Goal: Information Seeking & Learning: Learn about a topic

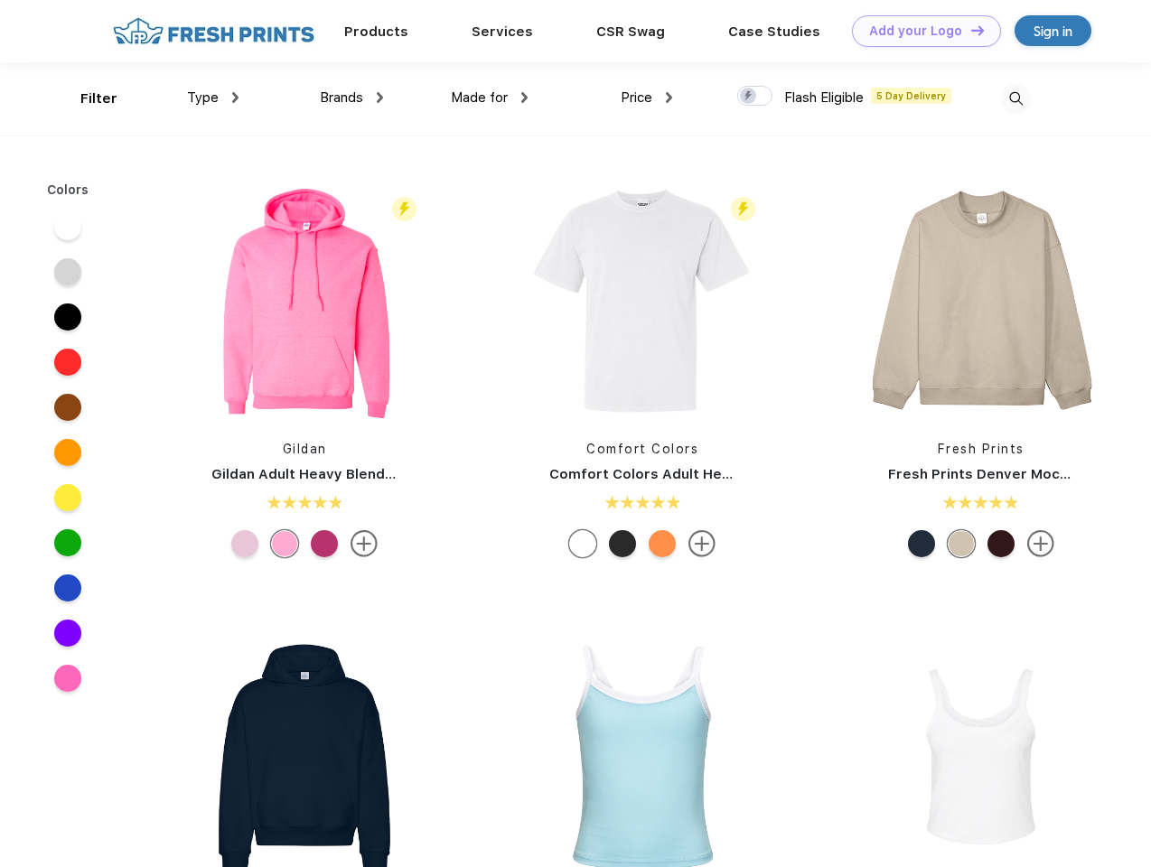
click at [920, 31] on link "Add your Logo Design Tool" at bounding box center [926, 31] width 149 height 32
click at [0, 0] on div "Design Tool" at bounding box center [0, 0] width 0 height 0
click at [969, 30] on link "Add your Logo Design Tool" at bounding box center [926, 31] width 149 height 32
click at [87, 98] on div "Filter" at bounding box center [98, 99] width 37 height 21
click at [213, 98] on span "Type" at bounding box center [203, 97] width 32 height 16
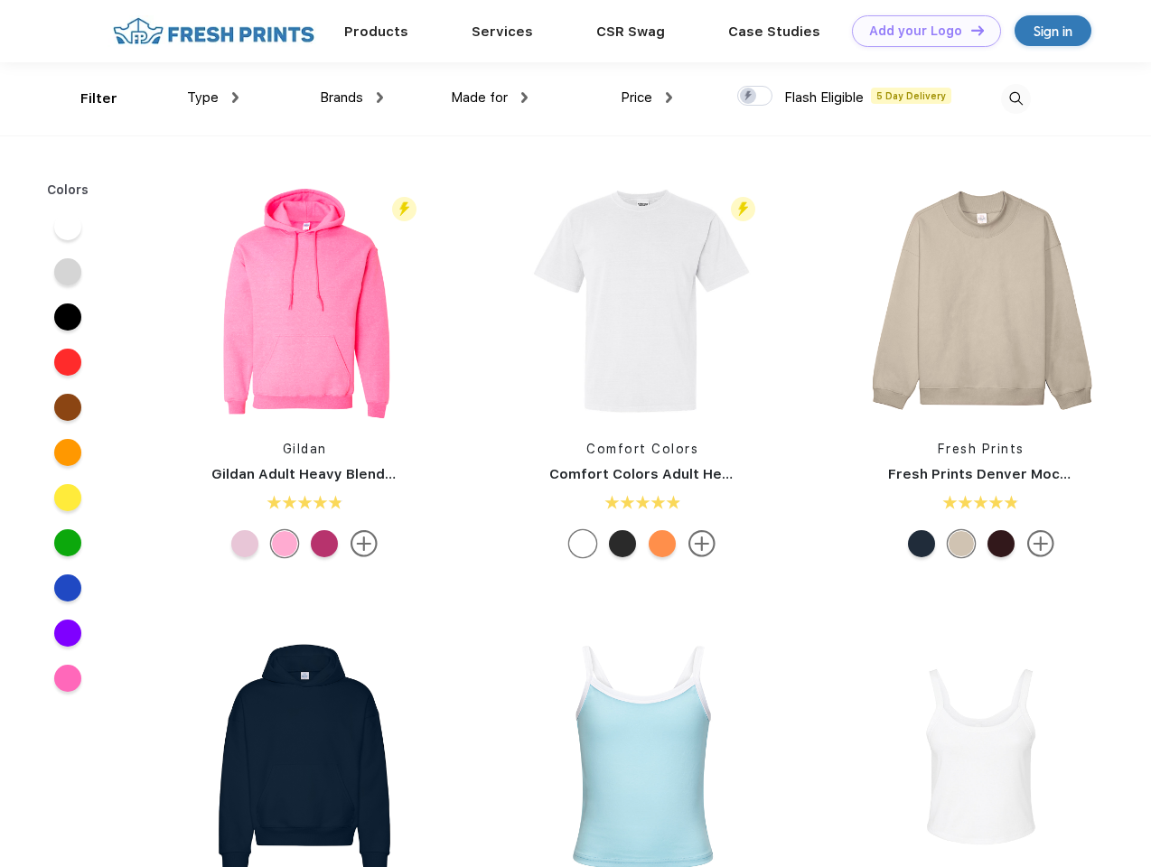
click at [351, 98] on span "Brands" at bounding box center [341, 97] width 43 height 16
click at [490, 98] on span "Made for" at bounding box center [479, 97] width 57 height 16
click at [647, 98] on span "Price" at bounding box center [637, 97] width 32 height 16
click at [755, 97] on div at bounding box center [754, 96] width 35 height 20
click at [749, 97] on input "checkbox" at bounding box center [743, 91] width 12 height 12
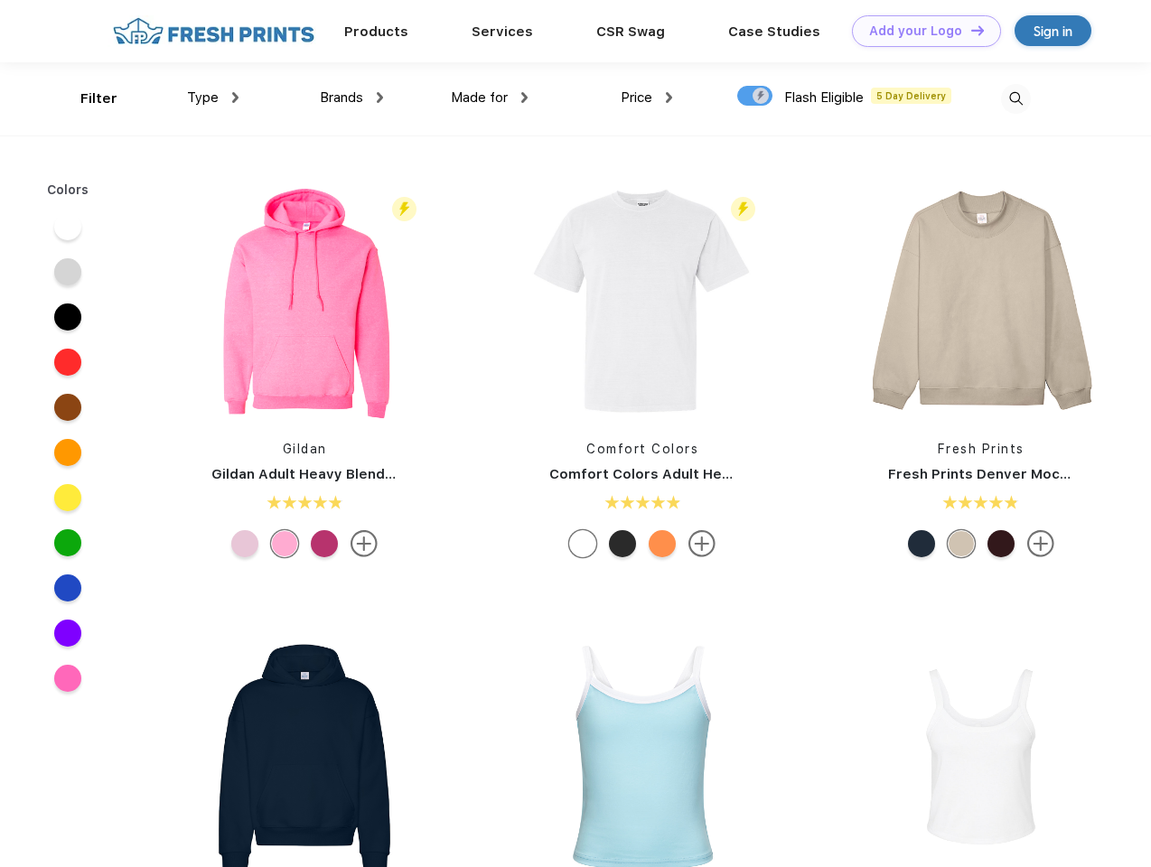
click at [1016, 98] on img at bounding box center [1016, 99] width 30 height 30
